Goal: Information Seeking & Learning: Check status

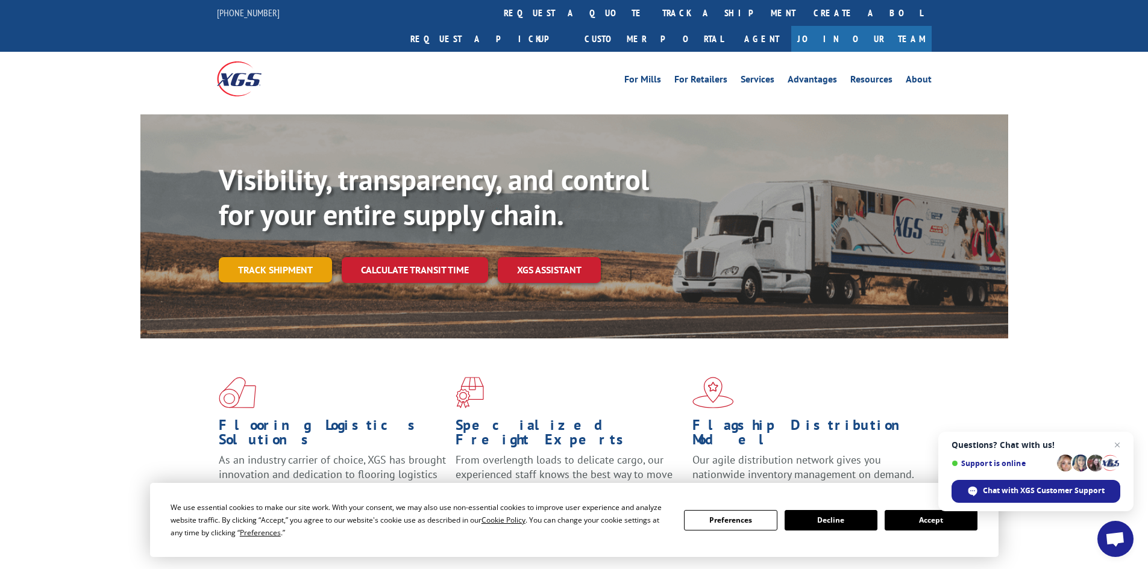
click at [298, 257] on link "Track shipment" at bounding box center [275, 269] width 113 height 25
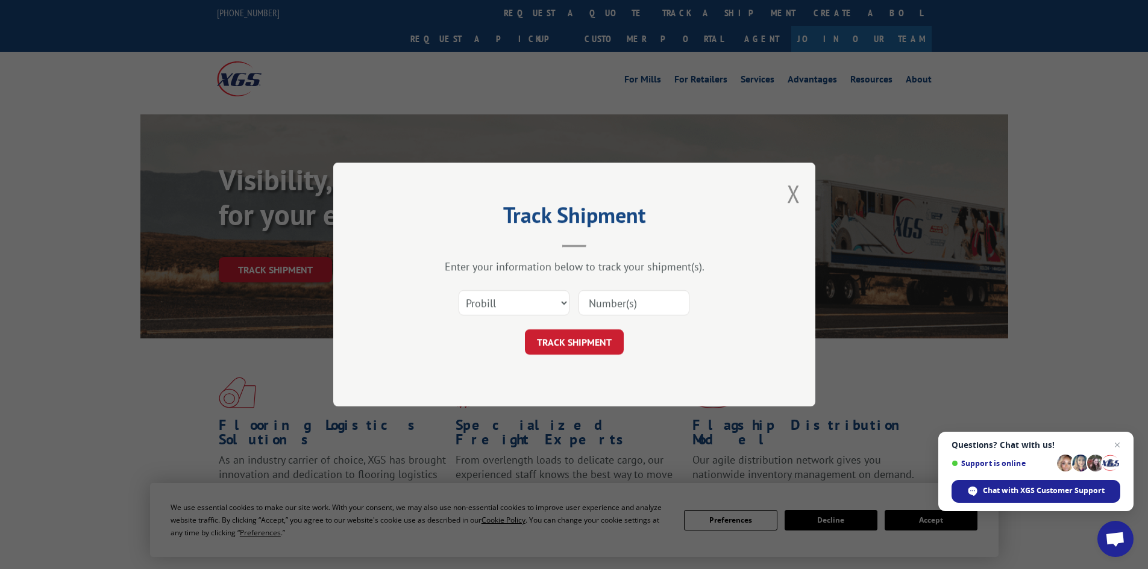
click at [646, 302] on input at bounding box center [633, 302] width 111 height 25
click at [495, 290] on select "Select category... Probill BOL PO" at bounding box center [513, 302] width 111 height 25
select select "bol"
click at [458, 290] on select "Select category... Probill BOL PO" at bounding box center [513, 302] width 111 height 25
click at [601, 309] on input at bounding box center [633, 302] width 111 height 25
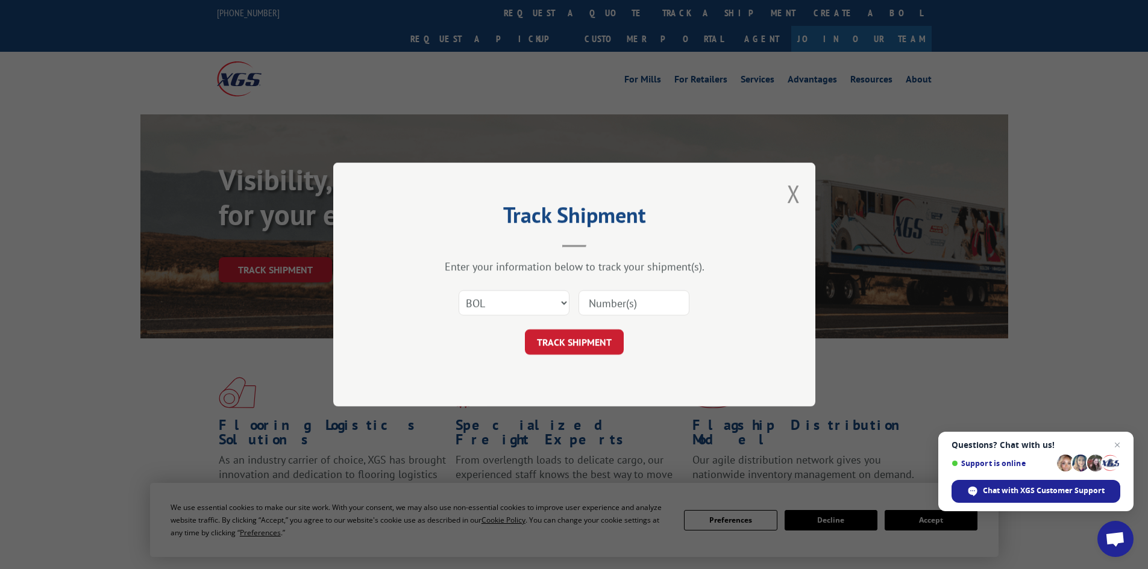
drag, startPoint x: 646, startPoint y: 302, endPoint x: 598, endPoint y: 301, distance: 48.2
click at [598, 301] on input at bounding box center [633, 302] width 111 height 25
paste input "5509688"
type input "5509688"
click at [602, 346] on button "TRACK SHIPMENT" at bounding box center [574, 341] width 99 height 25
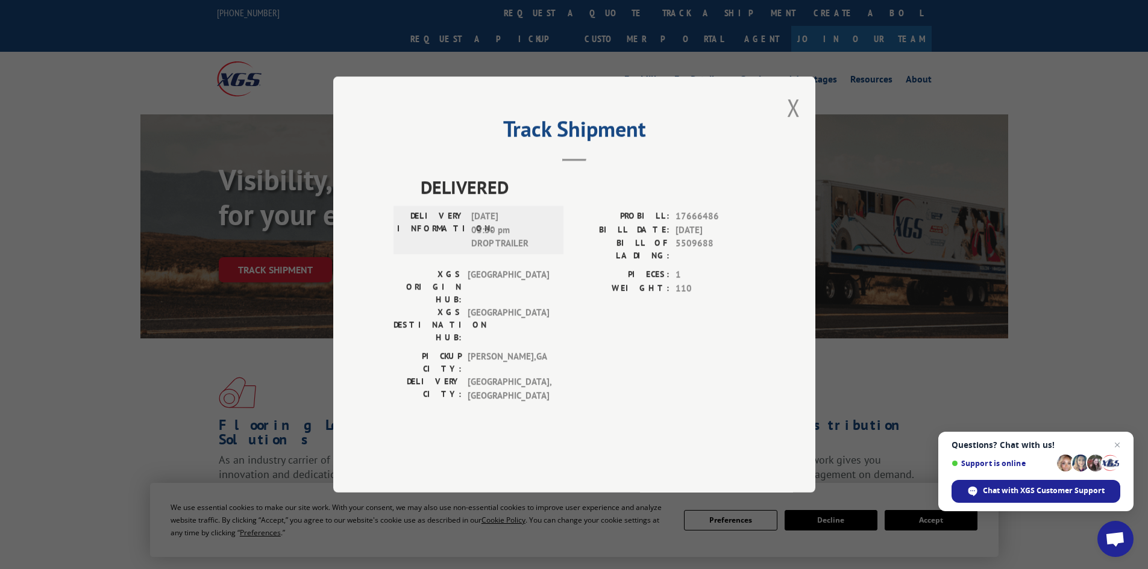
click at [248, 67] on div "Track Shipment DELIVERED DELIVERY INFORMATION: [DATE] 03:30 pm DROP TRAILER PRO…" at bounding box center [574, 284] width 1148 height 569
click at [242, 51] on div "Track Shipment DELIVERED DELIVERY INFORMATION: [DATE] 03:30 pm DROP TRAILER PRO…" at bounding box center [574, 284] width 1148 height 569
click at [396, 154] on div "Track Shipment DELIVERED DELIVERY INFORMATION: [DATE] 03:30 pm DROP TRAILER PRO…" at bounding box center [574, 285] width 482 height 416
